Goal: Consume media (video, audio): Consume media (video, audio)

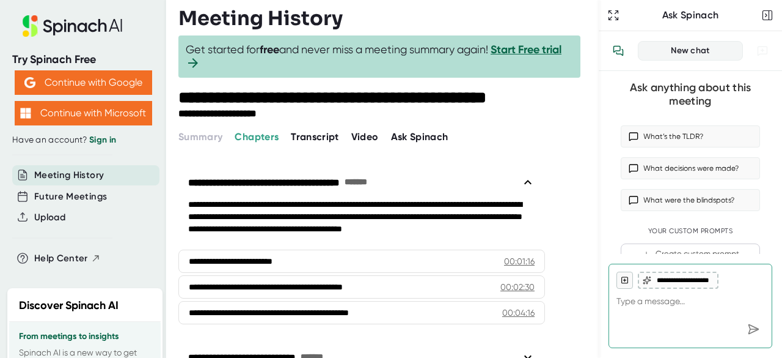
click at [371, 134] on span "Video" at bounding box center [365, 137] width 28 height 12
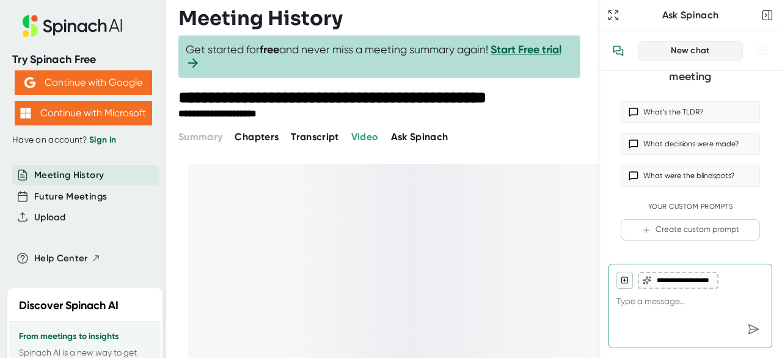
type textarea "x"
